Goal: Task Accomplishment & Management: Manage account settings

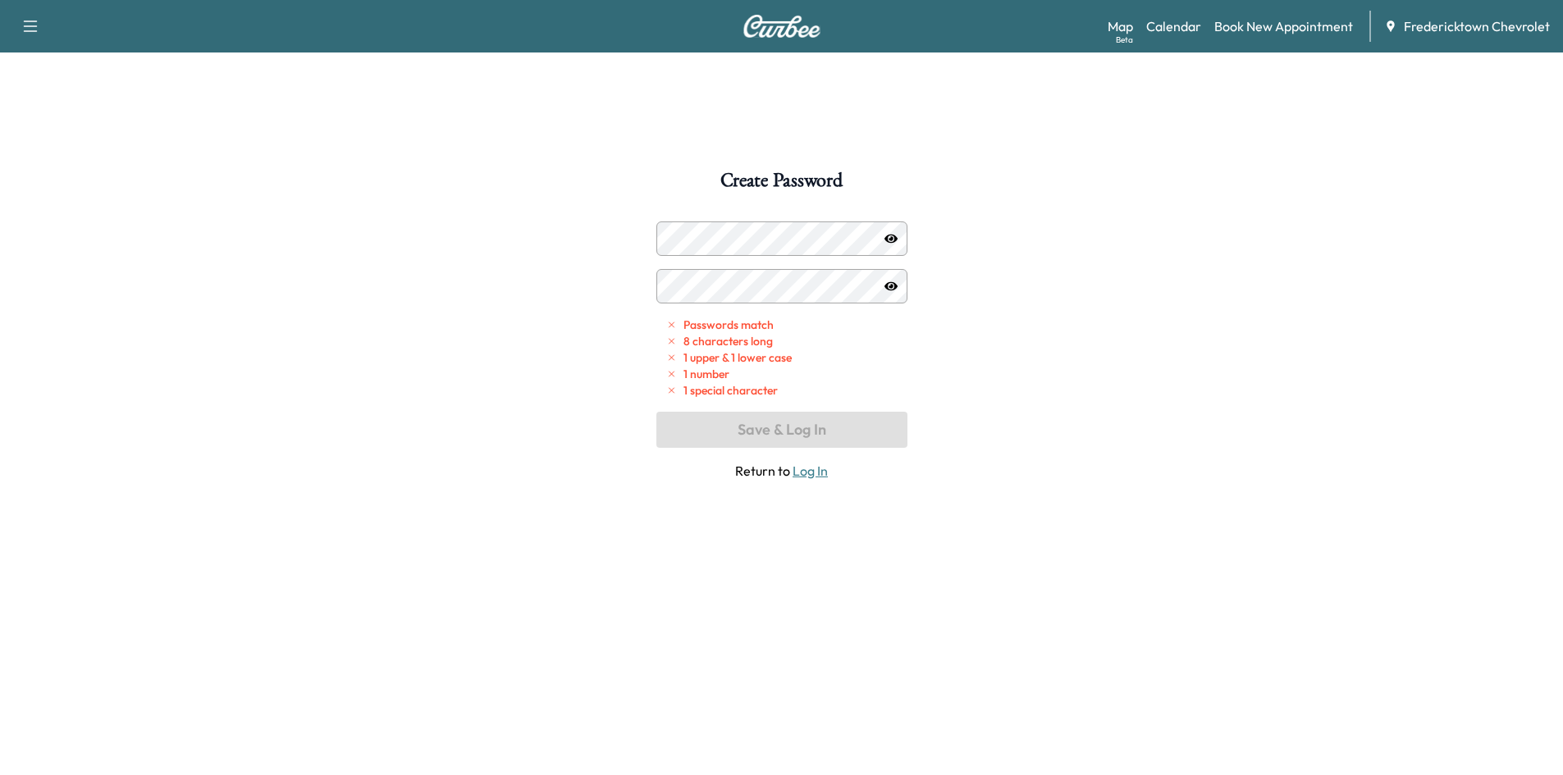
click at [509, 303] on div "Create Password Passwords match 8 characters long 1 upper & 1 lower case 1 numb…" at bounding box center [781, 558] width 1563 height 775
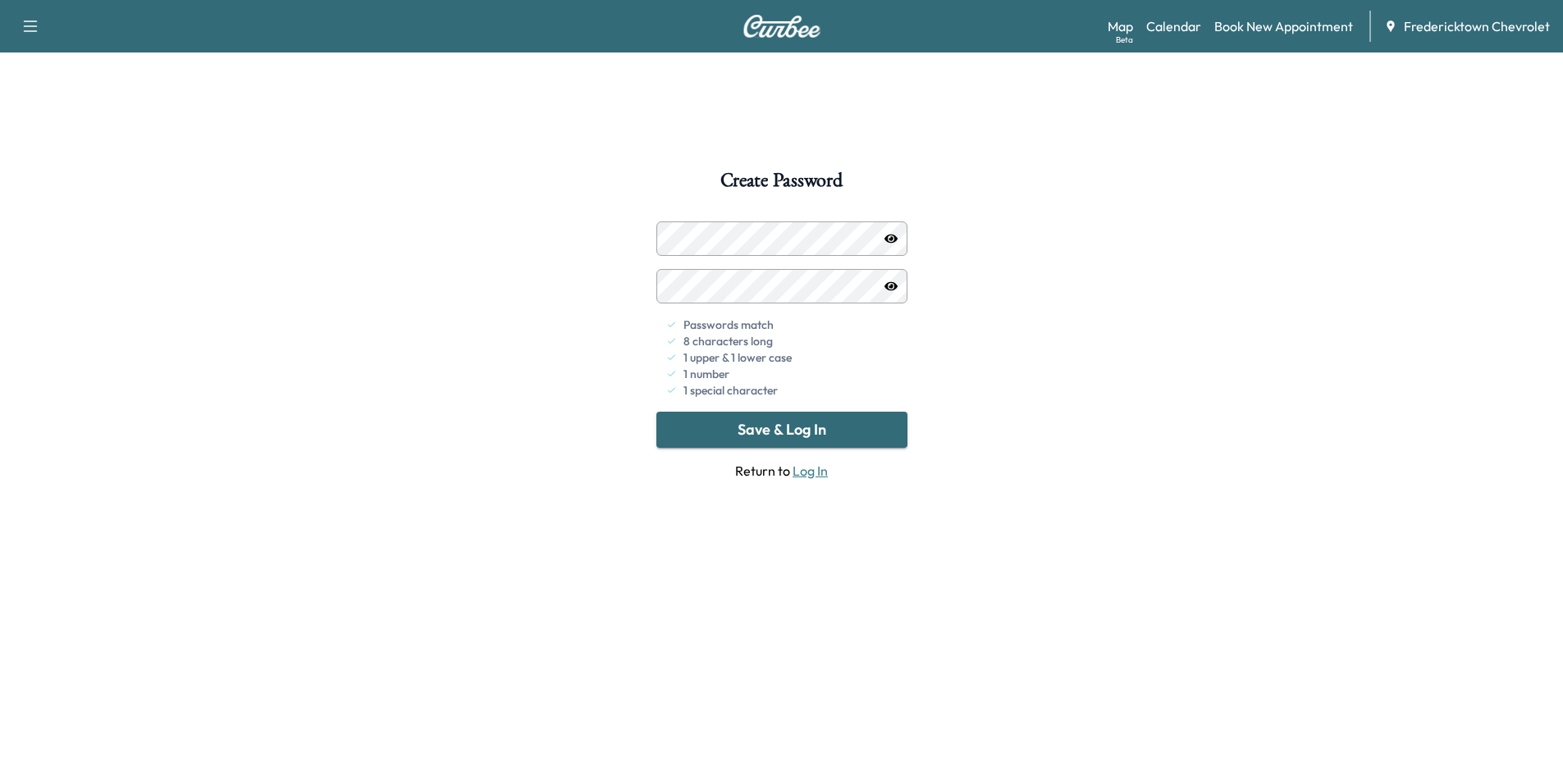
click at [626, 514] on div "Create Password Passwords match 8 characters long 1 upper & 1 lower case 1 numb…" at bounding box center [781, 558] width 1563 height 775
click at [723, 431] on button "Save & Log In" at bounding box center [781, 430] width 251 height 36
